Goal: Navigation & Orientation: Find specific page/section

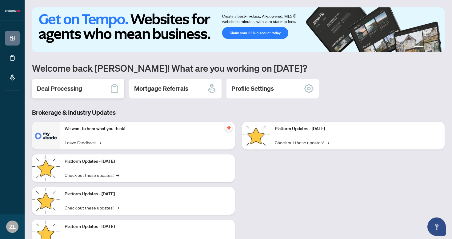
click at [88, 89] on div "Deal Processing" at bounding box center [78, 89] width 92 height 20
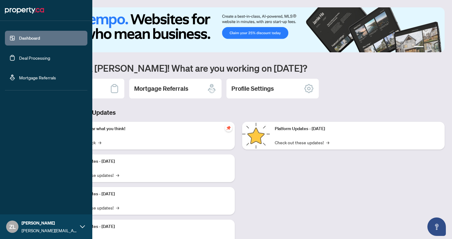
click at [29, 41] on link "Dashboard" at bounding box center [29, 38] width 21 height 6
click at [27, 59] on link "Deal Processing" at bounding box center [34, 58] width 31 height 6
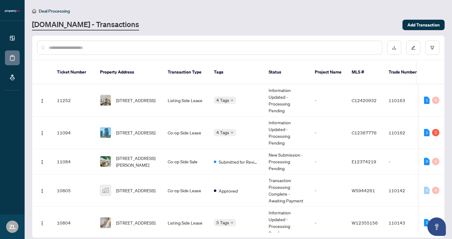
click at [46, 8] on span "Deal Processing" at bounding box center [54, 11] width 31 height 6
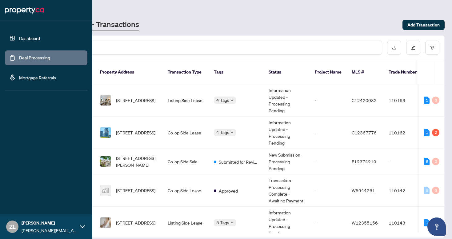
click at [5, 7] on img at bounding box center [24, 11] width 39 height 10
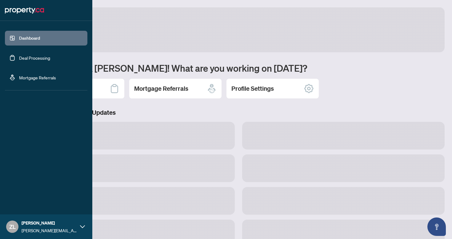
click at [5, 7] on img at bounding box center [24, 11] width 39 height 10
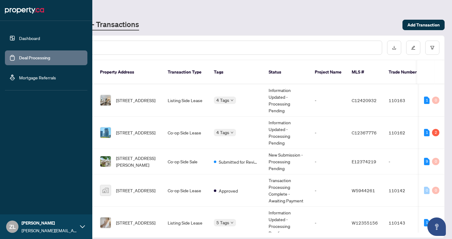
click at [17, 9] on img at bounding box center [24, 11] width 39 height 10
